Goal: Task Accomplishment & Management: Use online tool/utility

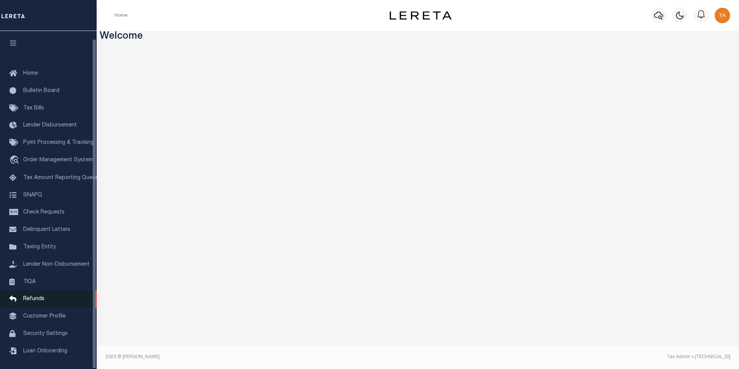
scroll to position [8, 0]
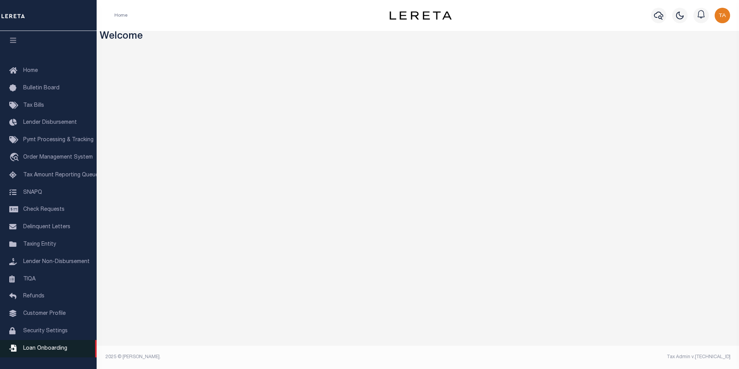
click at [55, 346] on span "Loan Onboarding" at bounding box center [45, 348] width 44 height 5
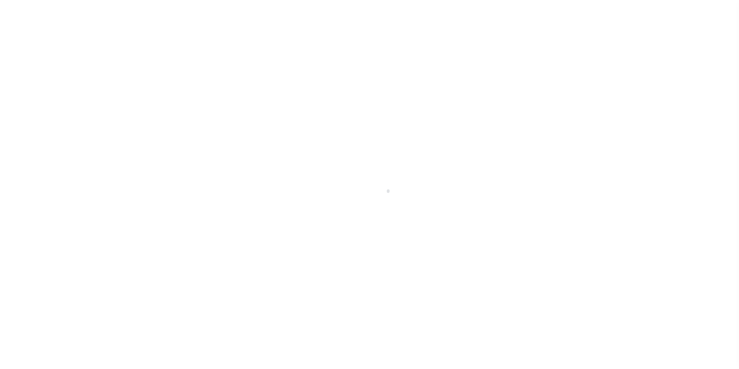
scroll to position [8, 0]
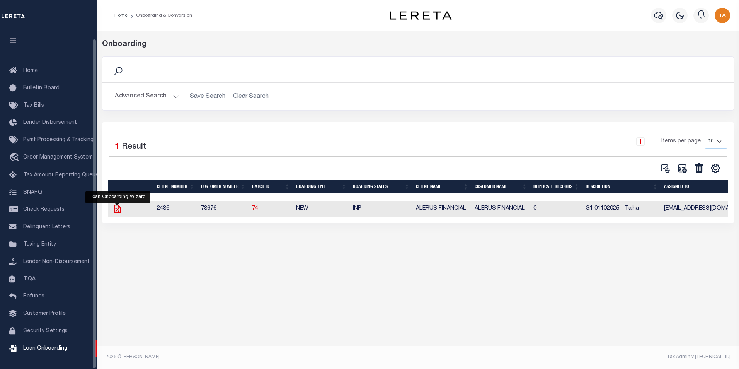
click at [115, 210] on icon "" at bounding box center [118, 209] width 10 height 10
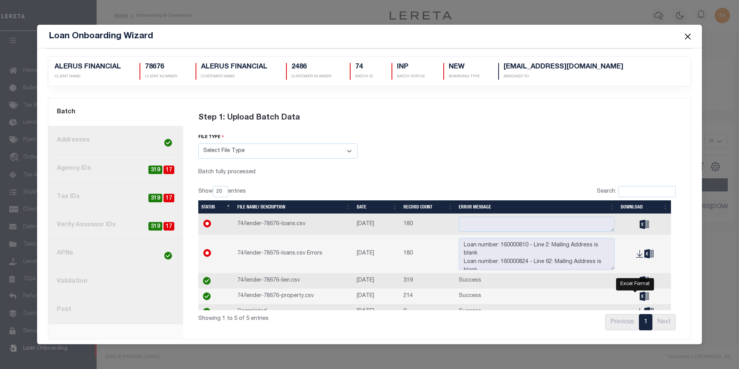
click at [640, 298] on icon at bounding box center [644, 296] width 9 height 9
